Goal: Information Seeking & Learning: Learn about a topic

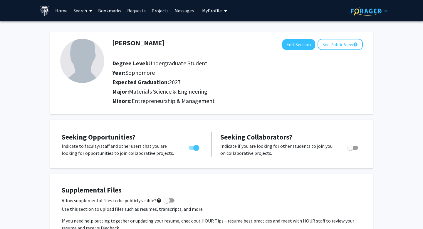
click at [61, 12] on link "Home" at bounding box center [61, 10] width 18 height 21
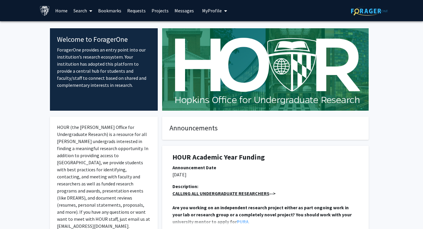
click at [150, 12] on link "Projects" at bounding box center [160, 10] width 23 height 21
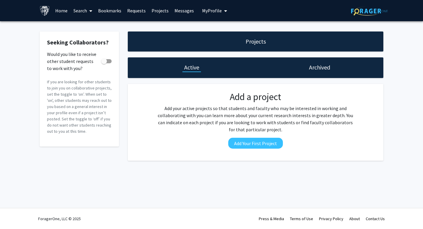
click at [160, 13] on link "Projects" at bounding box center [160, 10] width 23 height 21
click at [160, 14] on link "Projects" at bounding box center [160, 10] width 23 height 21
click at [354, 12] on img at bounding box center [369, 10] width 37 height 9
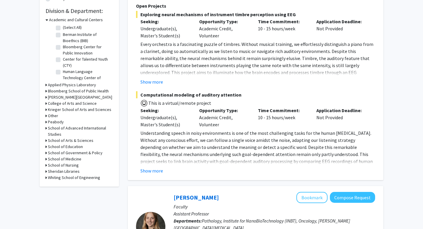
click at [56, 175] on h3 "Whiting School of Engineering" at bounding box center [74, 177] width 52 height 6
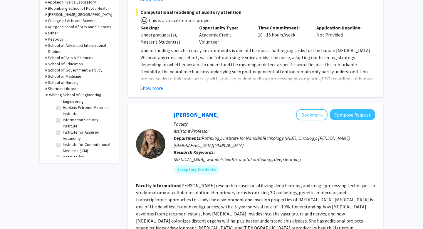
scroll to position [155, 0]
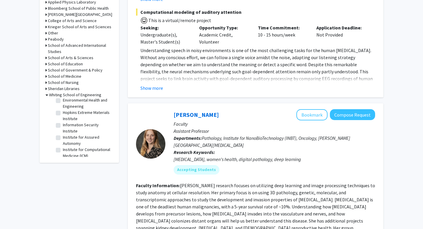
click at [63, 114] on label "Hopkins Extreme Materials Institute" at bounding box center [87, 115] width 49 height 12
click at [63, 113] on input "Hopkins Extreme Materials Institute" at bounding box center [65, 111] width 4 height 4
checkbox input "true"
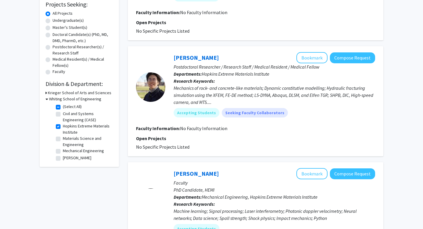
scroll to position [119, 0]
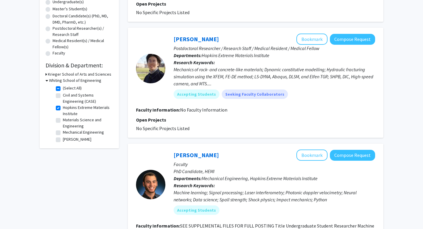
click at [63, 120] on label "Materials Science and Engineering" at bounding box center [87, 123] width 49 height 12
click at [63, 120] on input "Materials Science and Engineering" at bounding box center [65, 119] width 4 height 4
checkbox input "true"
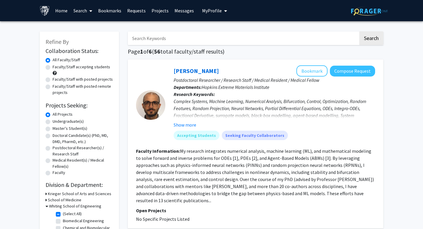
click at [53, 121] on label "Undergraduate(s)" at bounding box center [68, 121] width 31 height 6
click at [53, 121] on input "Undergraduate(s)" at bounding box center [55, 120] width 4 height 4
radio input "true"
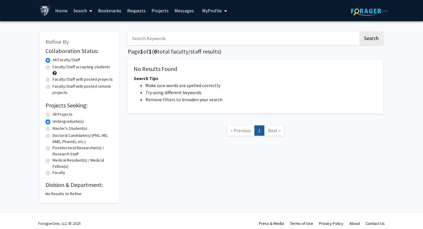
scroll to position [5, 0]
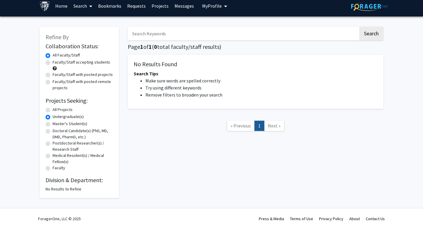
click at [53, 110] on label "All Projects" at bounding box center [63, 109] width 20 height 6
click at [53, 110] on input "All Projects" at bounding box center [55, 108] width 4 height 4
radio input "true"
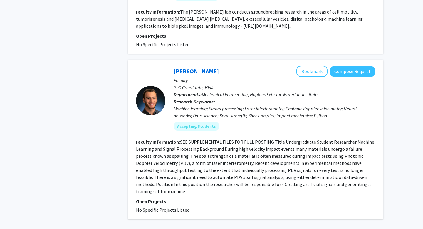
scroll to position [1498, 0]
